Goal: Find specific page/section: Find specific page/section

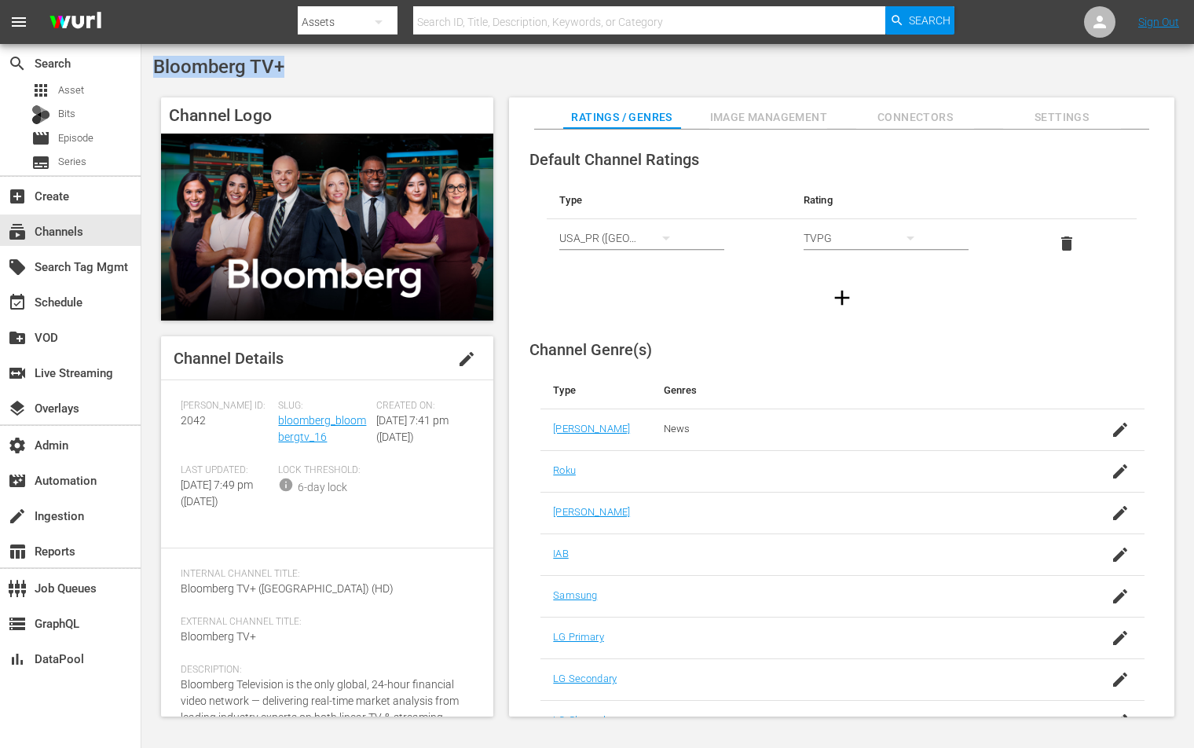
drag, startPoint x: 288, startPoint y: 68, endPoint x: 157, endPoint y: 63, distance: 130.5
click at [157, 63] on div "Bloomberg TV+" at bounding box center [667, 67] width 1029 height 22
copy span "Bloomberg TV+"
click at [196, 424] on span "2042" at bounding box center [193, 420] width 25 height 13
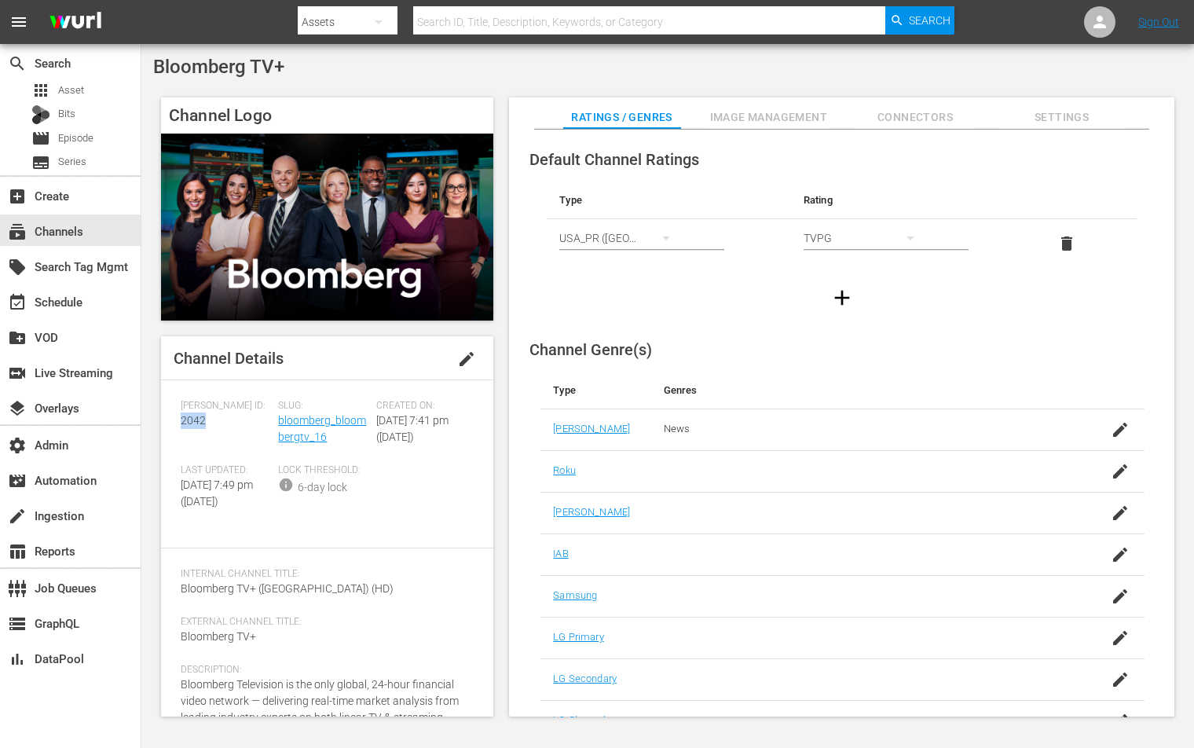
copy span "2042"
drag, startPoint x: 332, startPoint y: 436, endPoint x: 279, endPoint y: 421, distance: 55.5
click at [279, 421] on div "Slug: bloomberg_bloombergtv_16" at bounding box center [326, 432] width 97 height 64
copy link "bloomberg_bloombergtv_16"
